Goal: Transaction & Acquisition: Purchase product/service

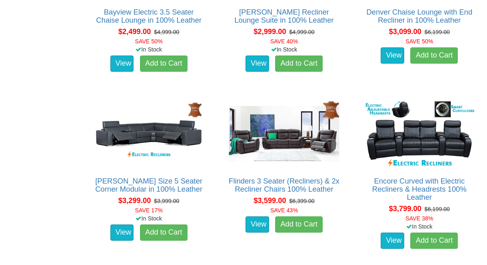
scroll to position [719, 0]
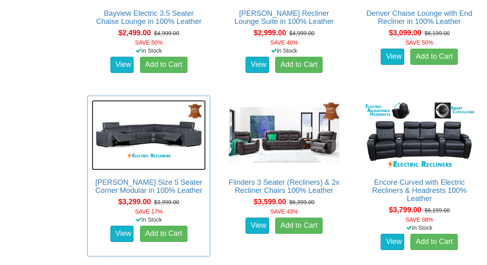
click at [162, 141] on img at bounding box center [149, 135] width 114 height 70
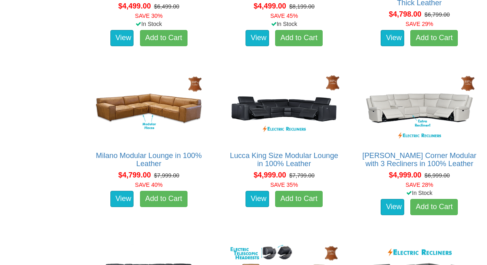
scroll to position [1932, 0]
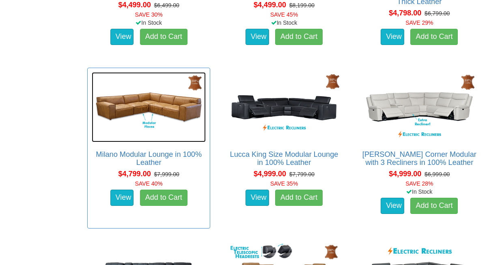
click at [159, 117] on img at bounding box center [149, 107] width 114 height 70
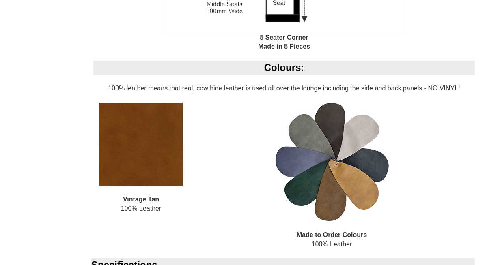
scroll to position [730, 0]
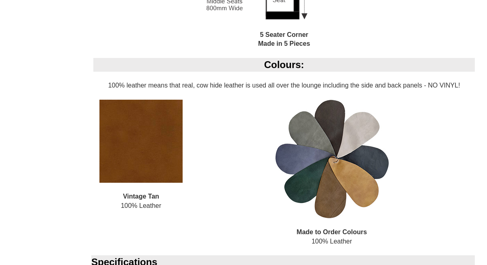
click at [354, 191] on img at bounding box center [332, 159] width 114 height 119
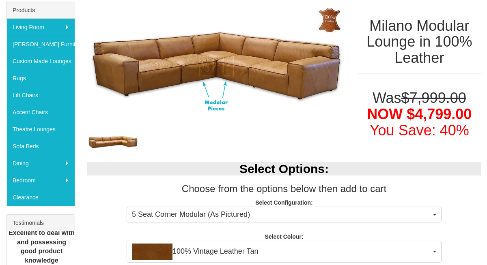
scroll to position [128, 0]
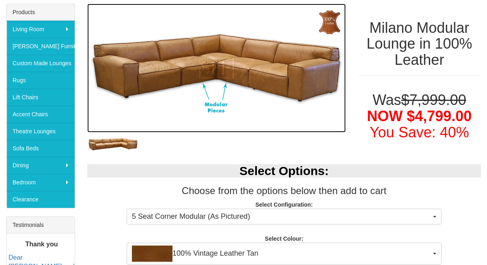
click at [272, 85] on img at bounding box center [216, 68] width 259 height 129
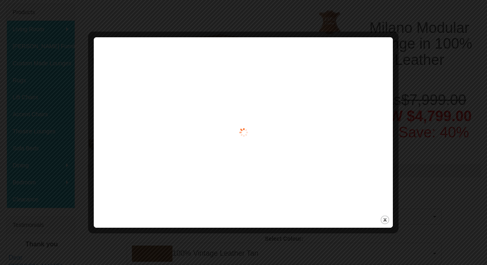
click at [272, 85] on div at bounding box center [243, 132] width 293 height 185
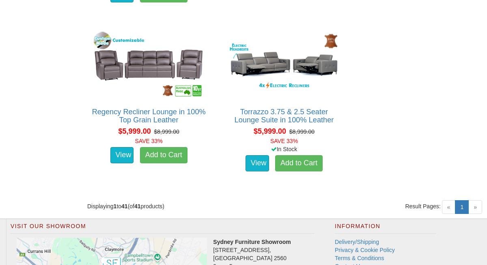
scroll to position [2648, 0]
